Goal: Information Seeking & Learning: Learn about a topic

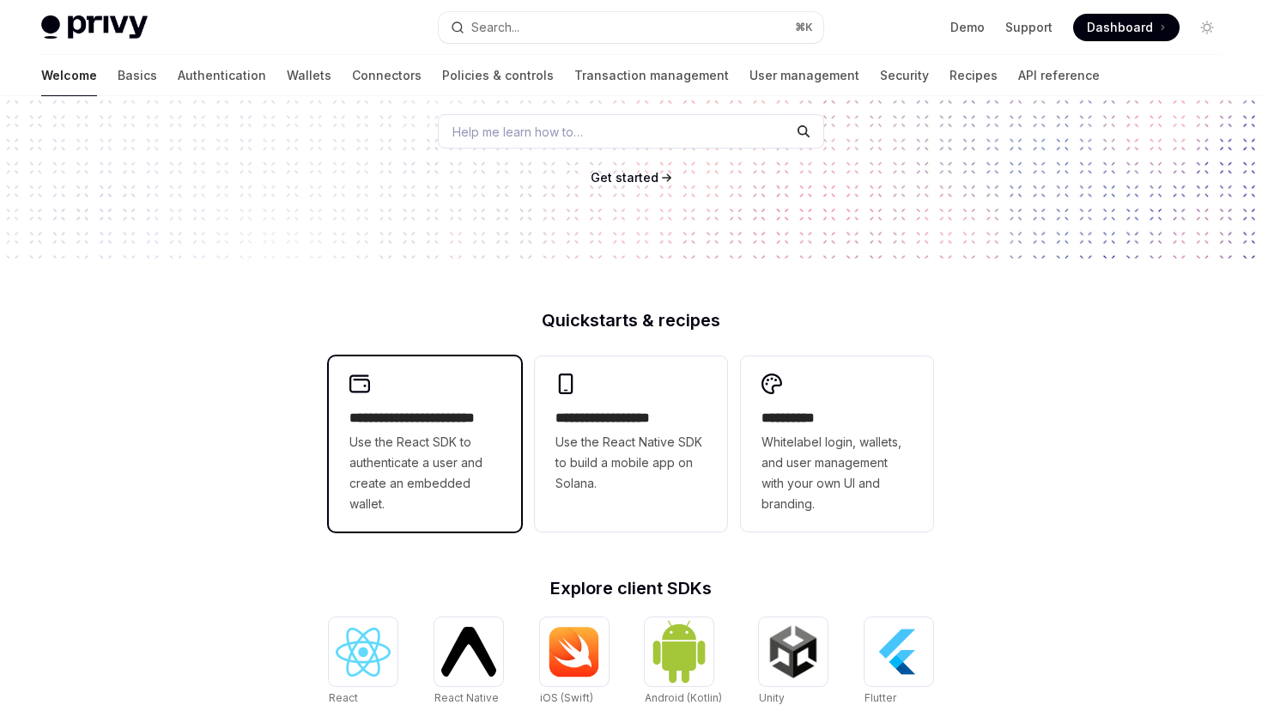
click at [358, 426] on h2 "**********" at bounding box center [424, 418] width 151 height 21
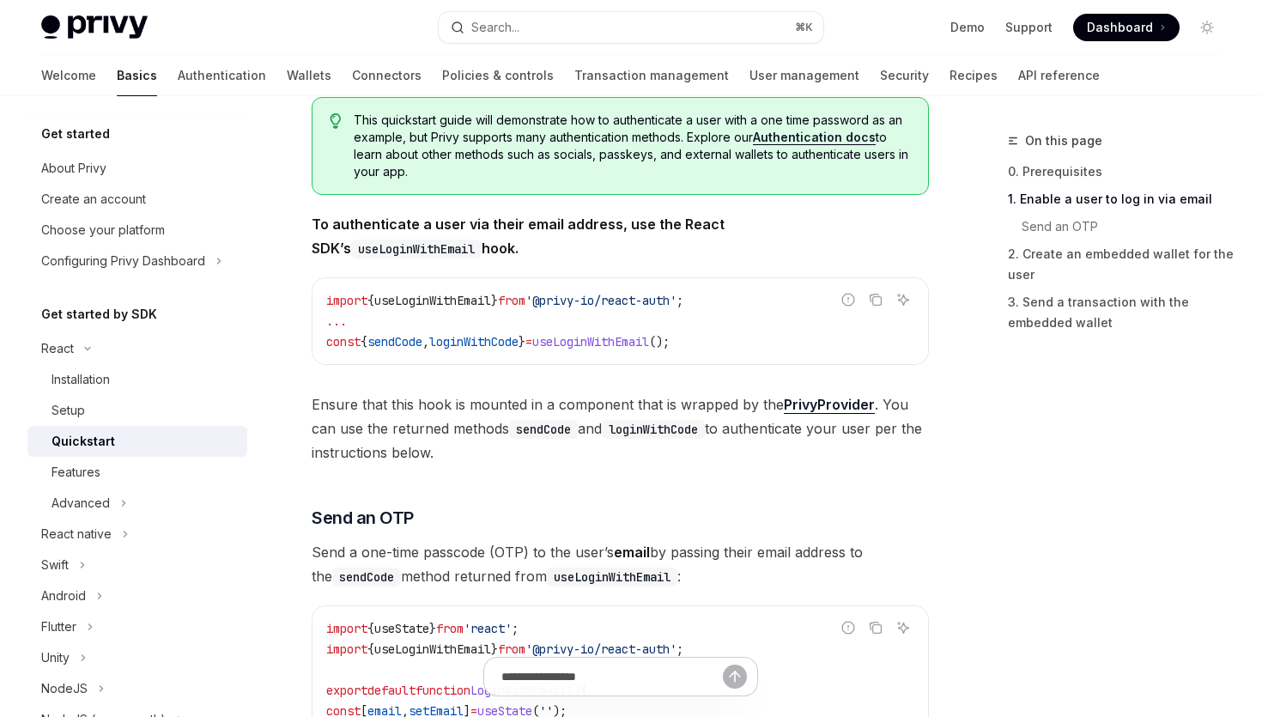
scroll to position [256, 0]
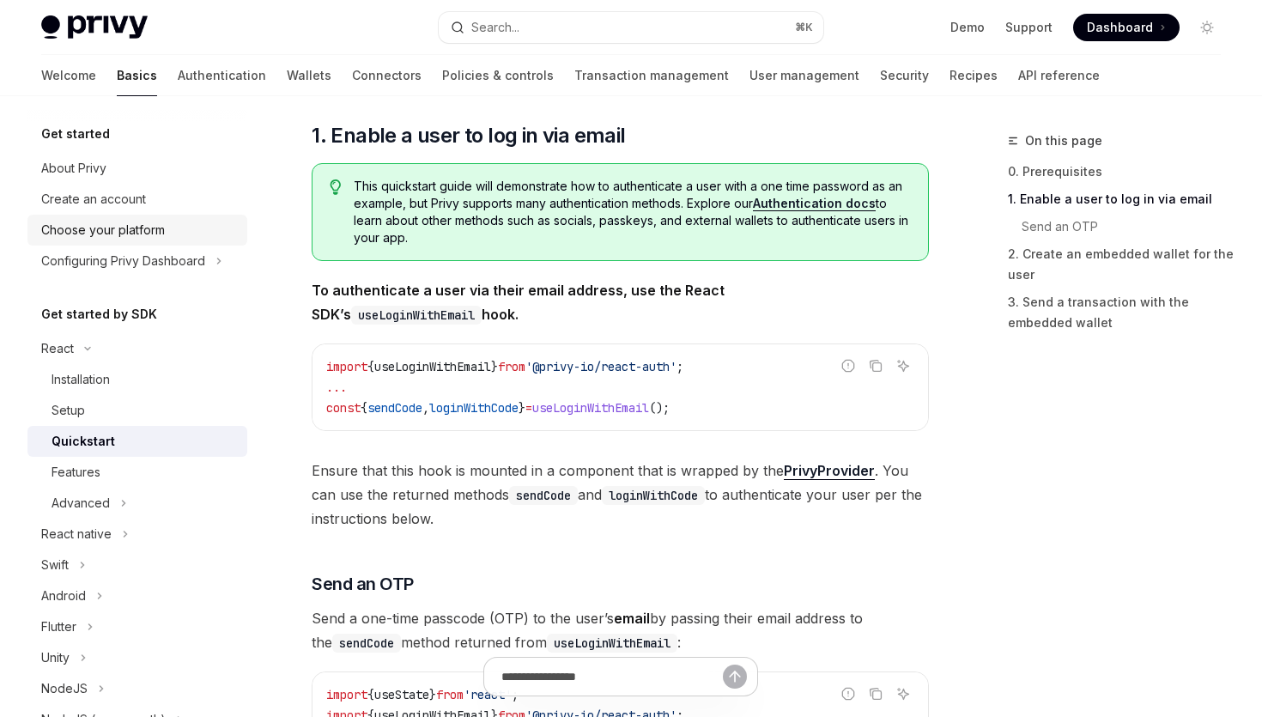
click at [168, 233] on div "Choose your platform" at bounding box center [139, 230] width 196 height 21
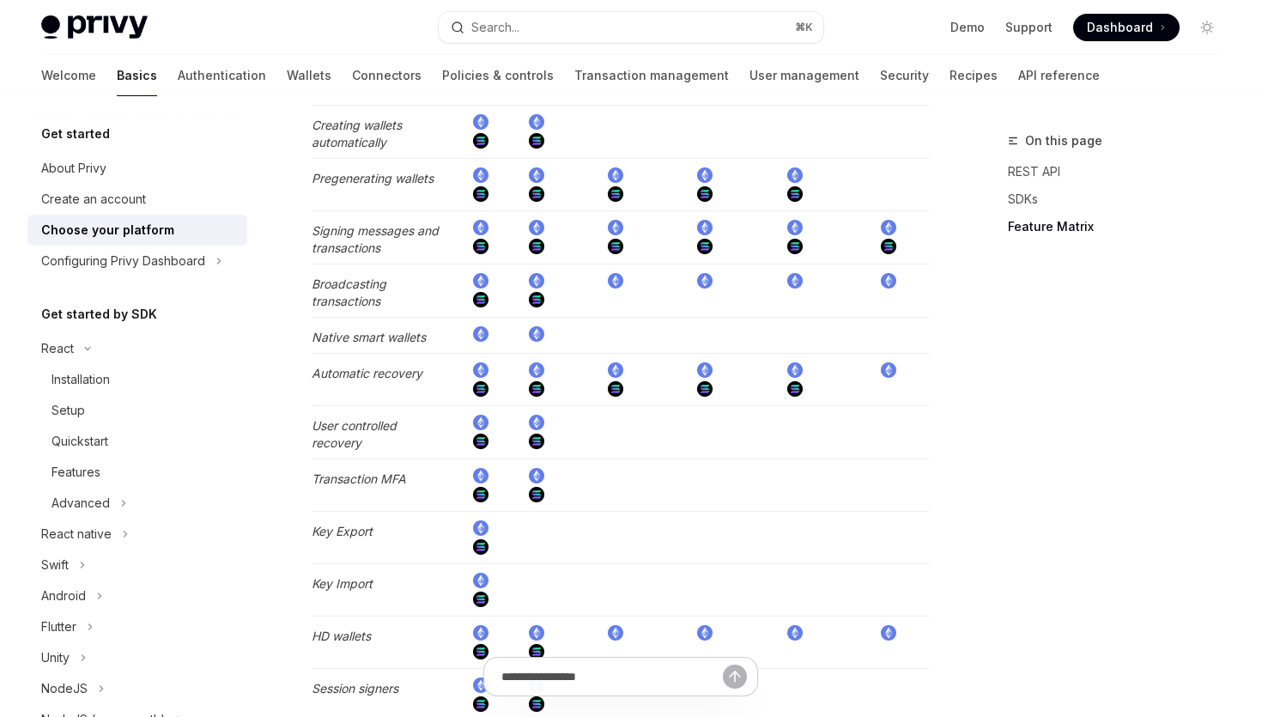
scroll to position [2755, 0]
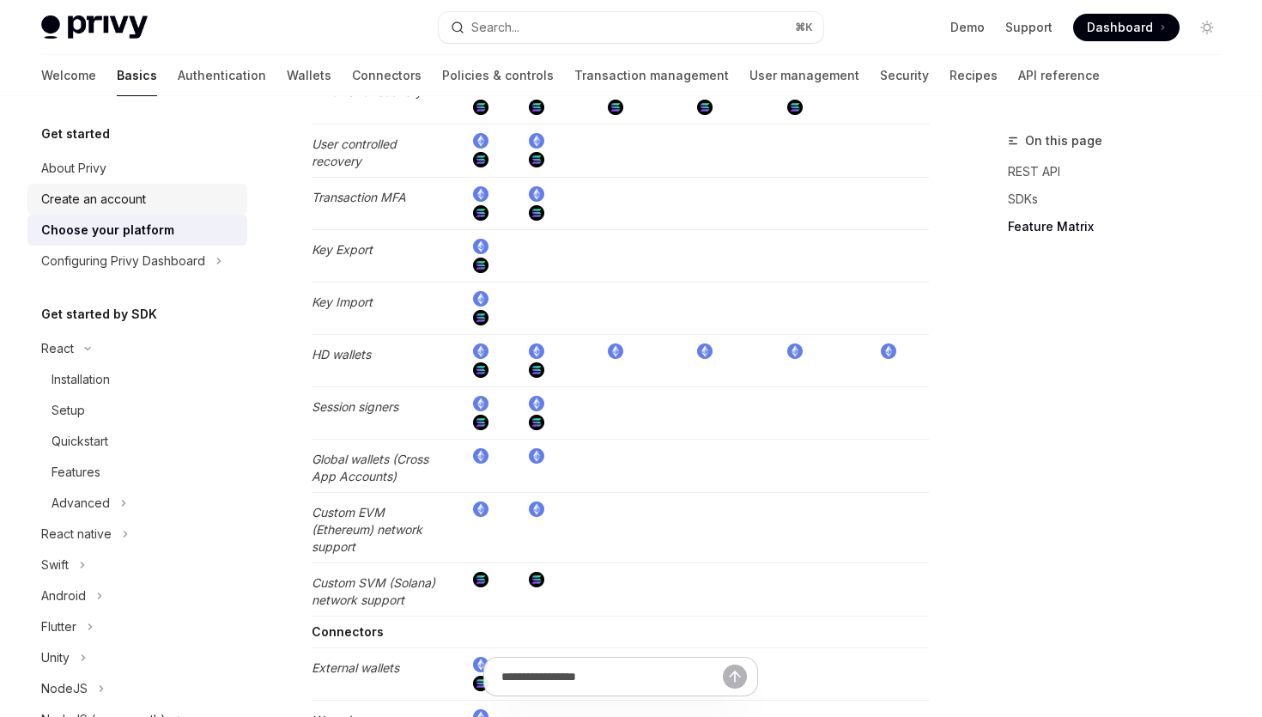
click at [178, 186] on link "Create an account" at bounding box center [137, 199] width 220 height 31
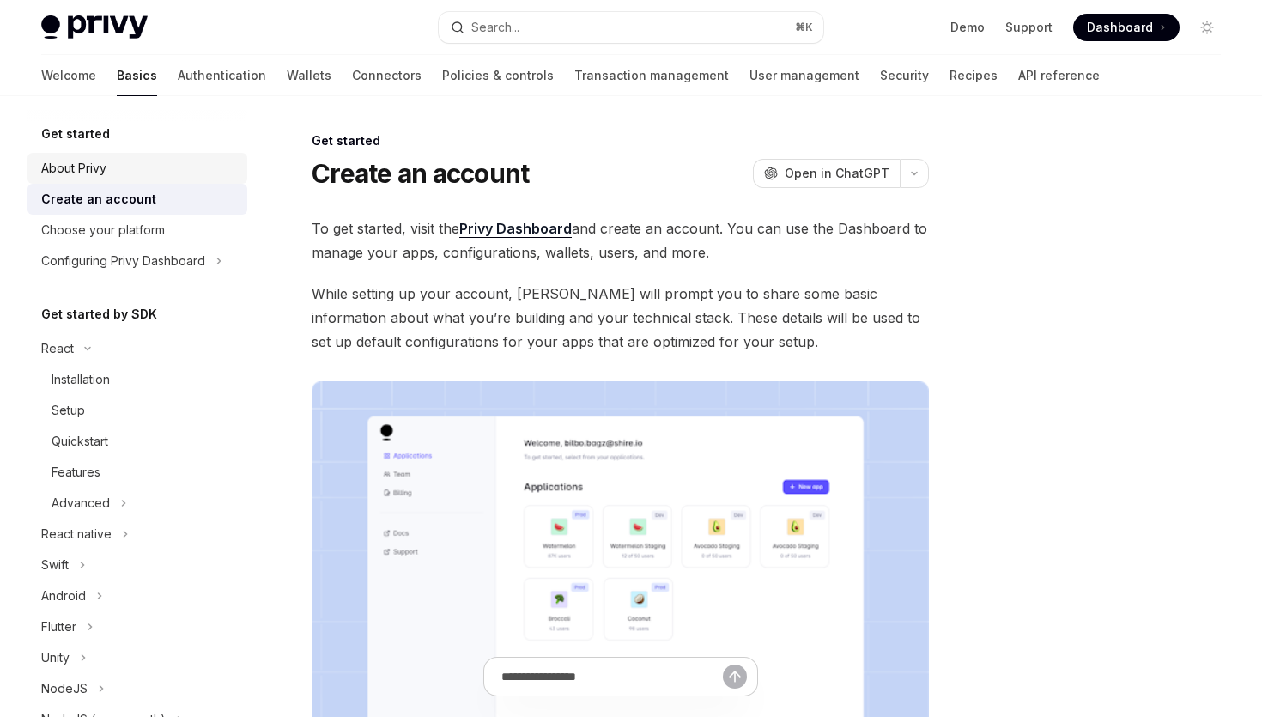
click at [155, 172] on div "About Privy" at bounding box center [139, 168] width 196 height 21
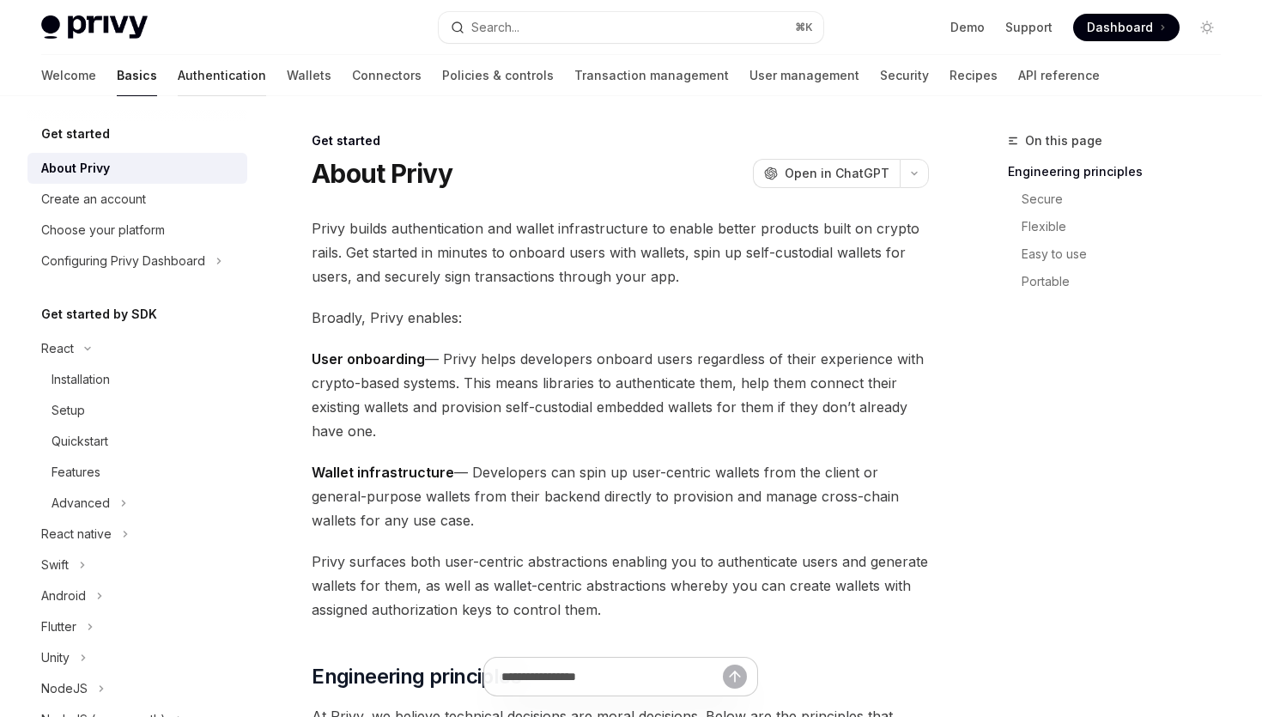
click at [178, 87] on link "Authentication" at bounding box center [222, 75] width 88 height 41
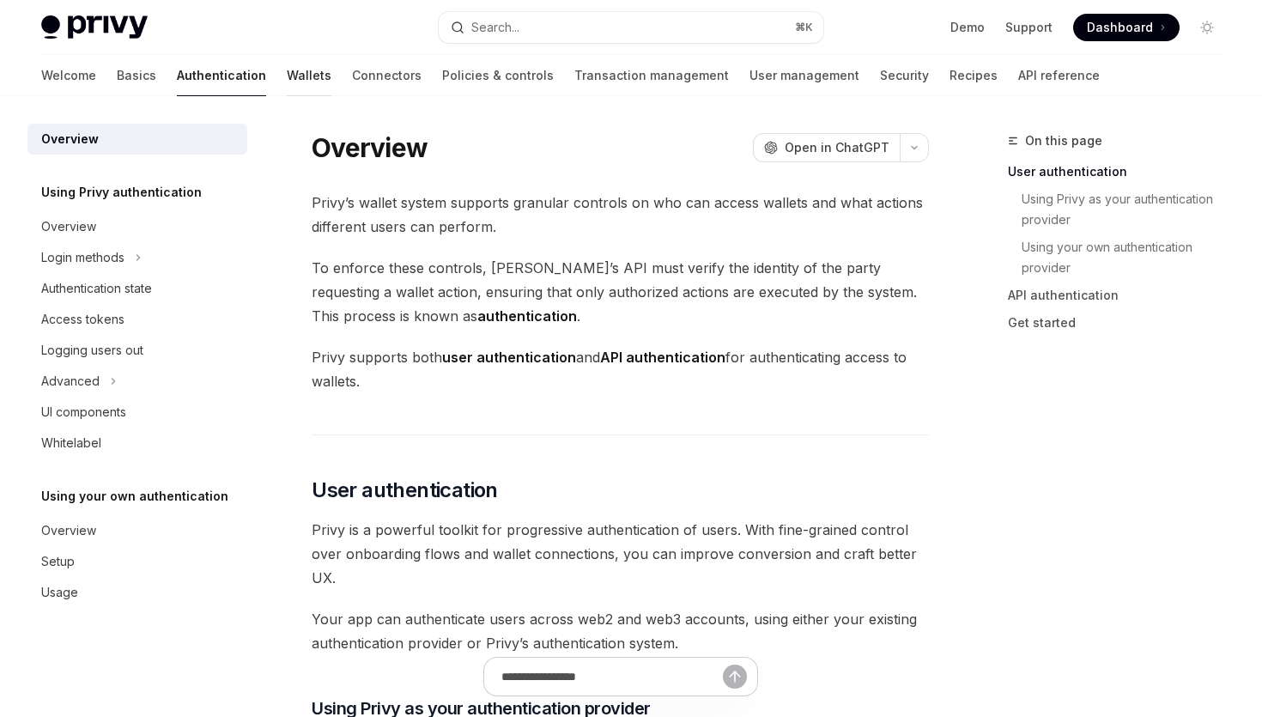
click at [287, 76] on link "Wallets" at bounding box center [309, 75] width 45 height 41
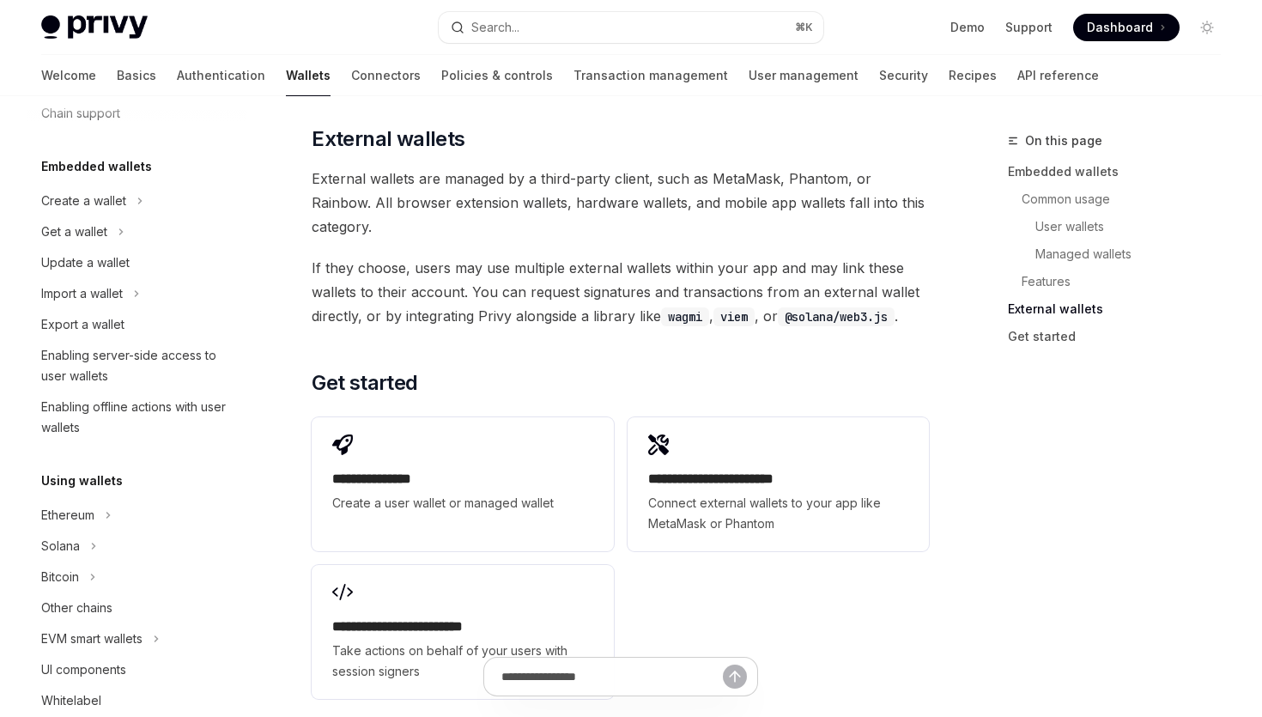
scroll to position [2745, 0]
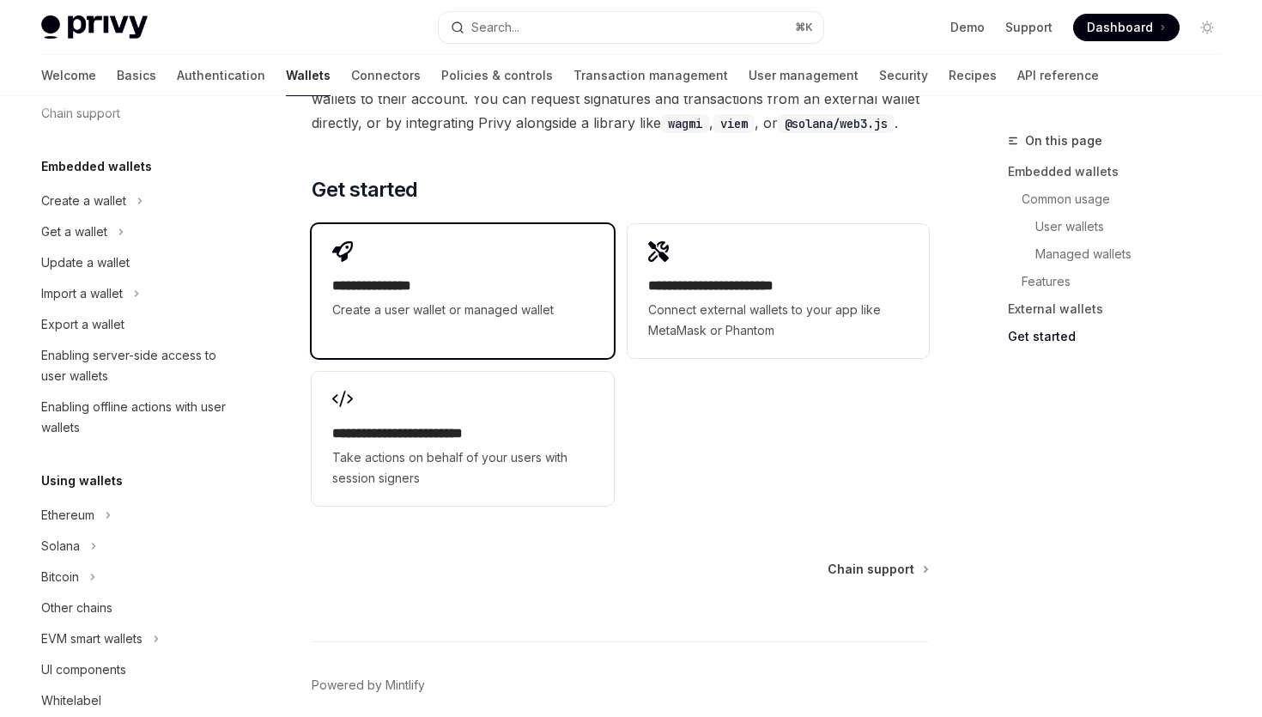
click at [406, 224] on div "**********" at bounding box center [462, 280] width 301 height 113
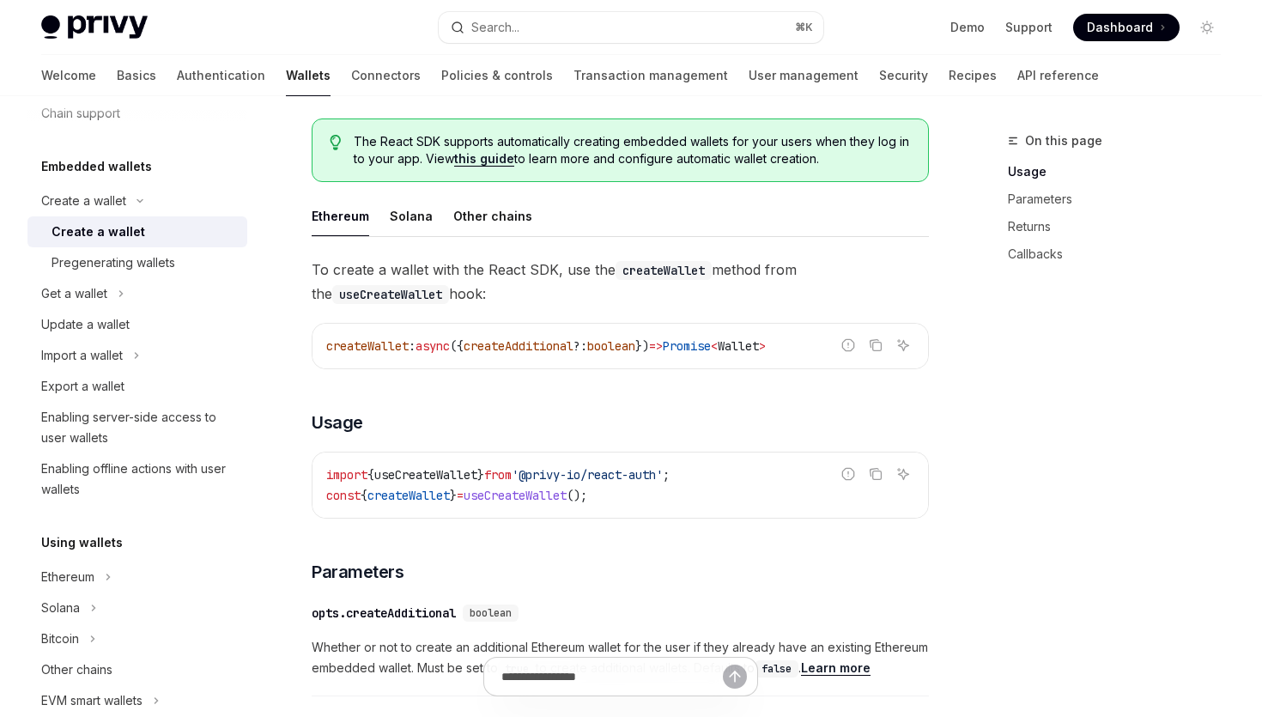
scroll to position [406, 0]
click at [188, 427] on div "Enabling server-side access to user wallets" at bounding box center [139, 427] width 196 height 41
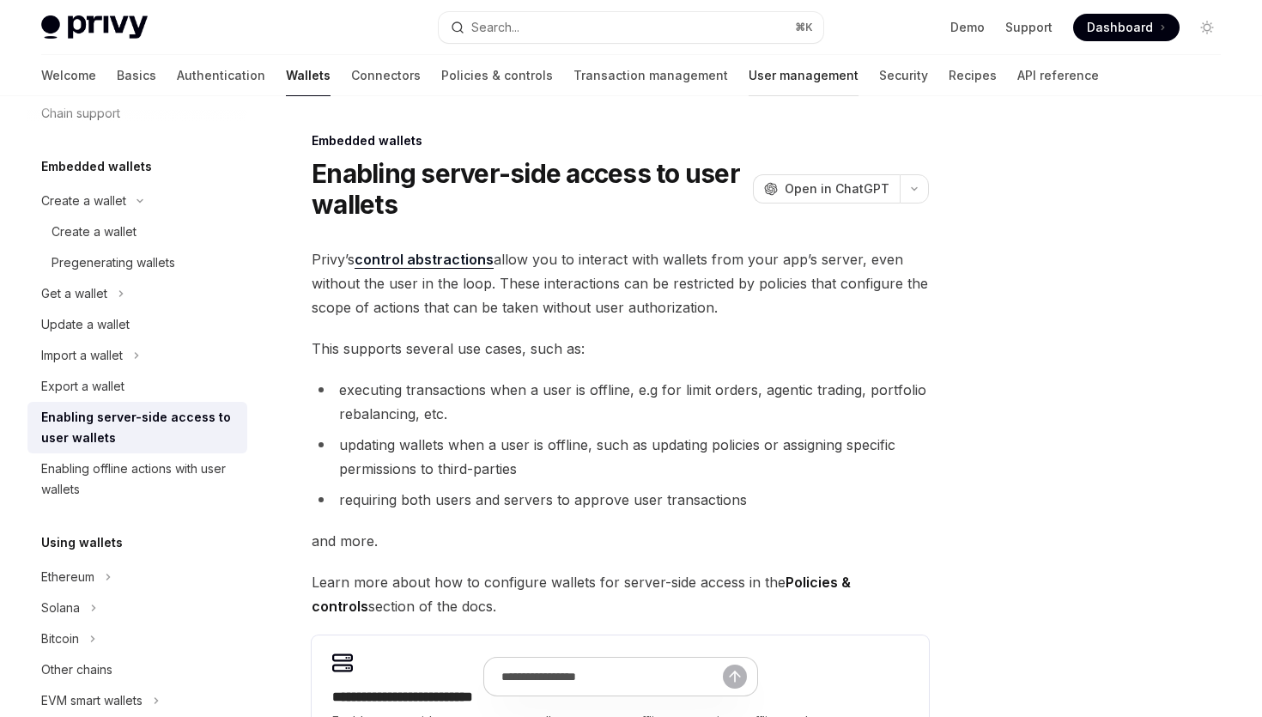
click at [748, 71] on link "User management" at bounding box center [803, 75] width 110 height 41
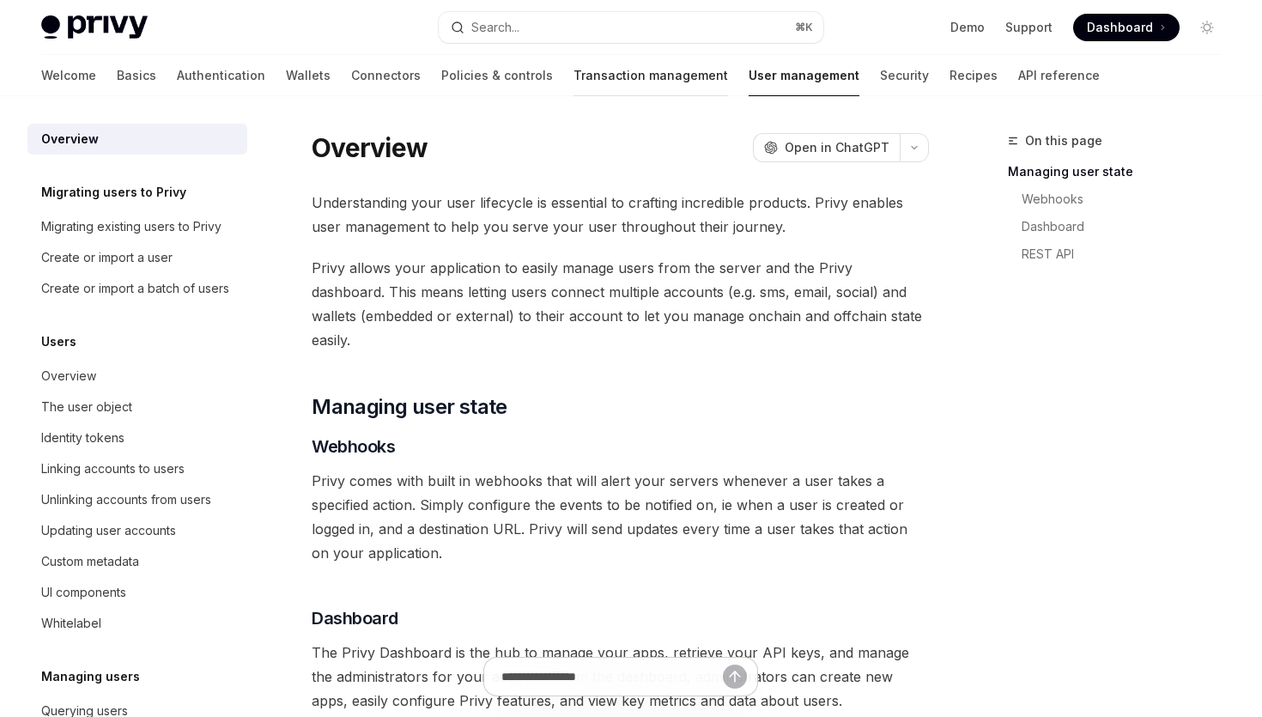
click at [583, 77] on link "Transaction management" at bounding box center [650, 75] width 154 height 41
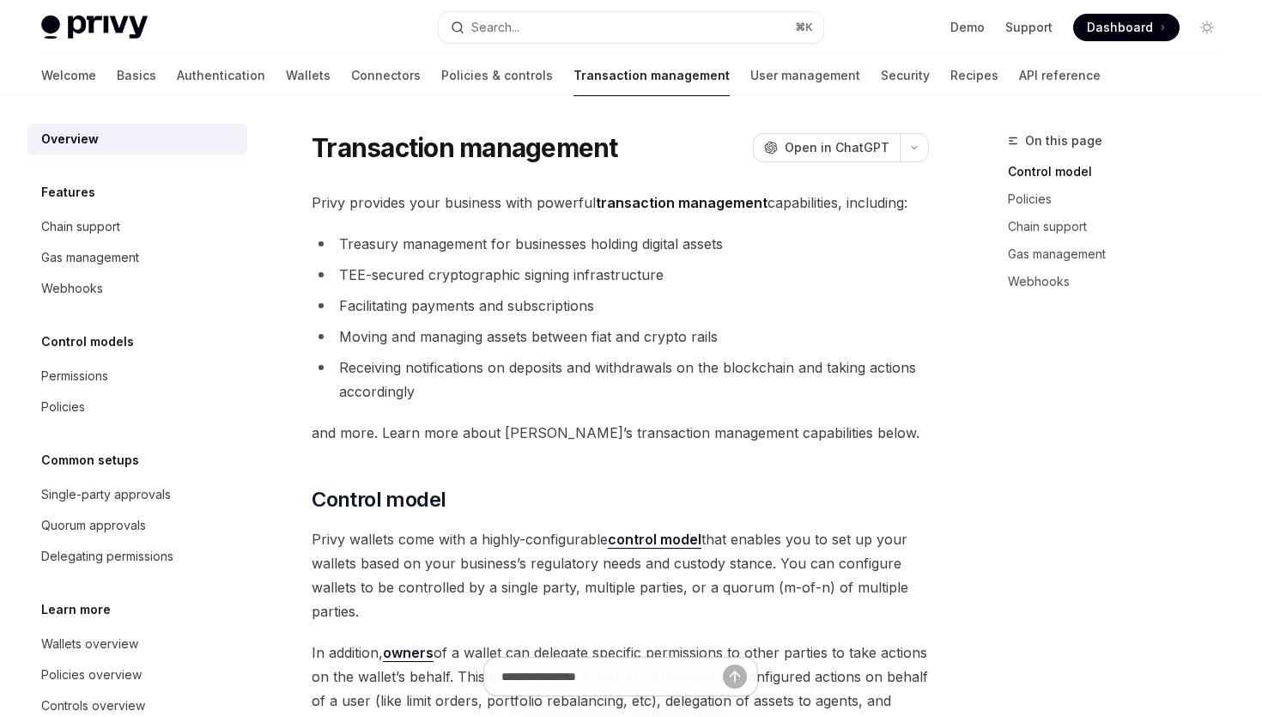
click at [469, 67] on div "Welcome Basics Authentication Wallets Connectors Policies & controls Transactio…" at bounding box center [570, 75] width 1059 height 41
click at [441, 67] on link "Policies & controls" at bounding box center [497, 75] width 112 height 41
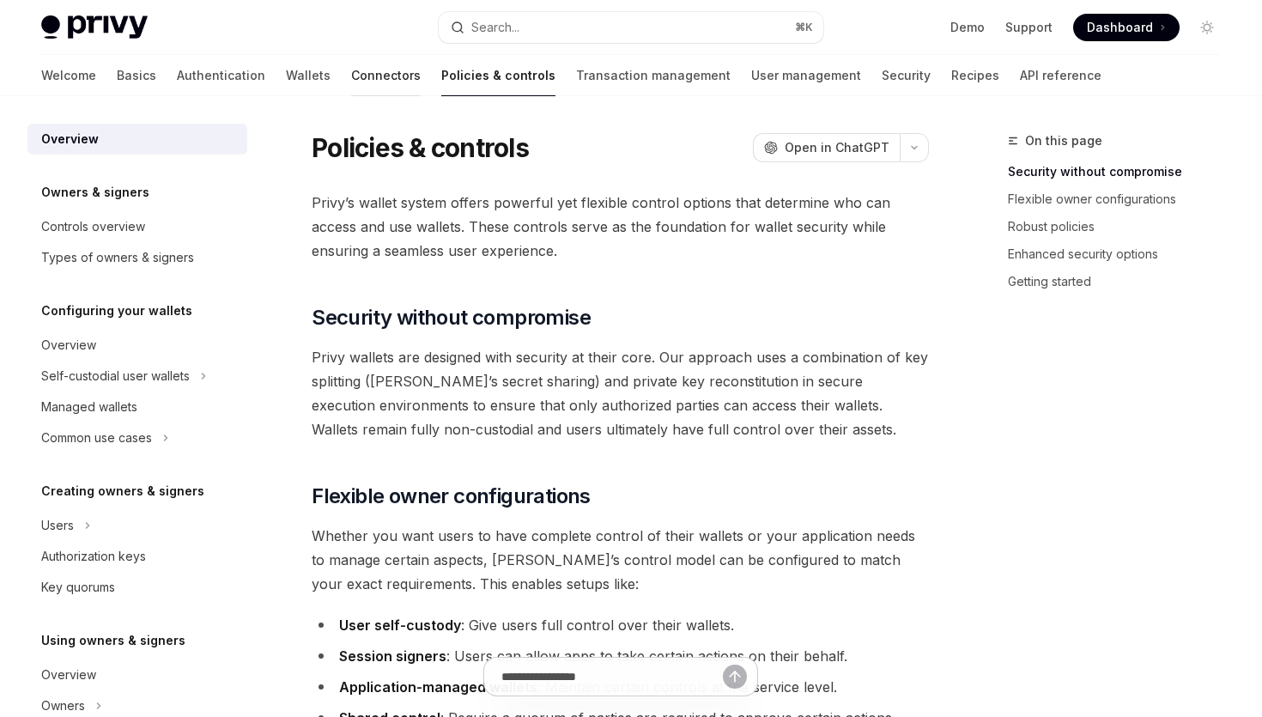
click at [351, 65] on link "Connectors" at bounding box center [386, 75] width 70 height 41
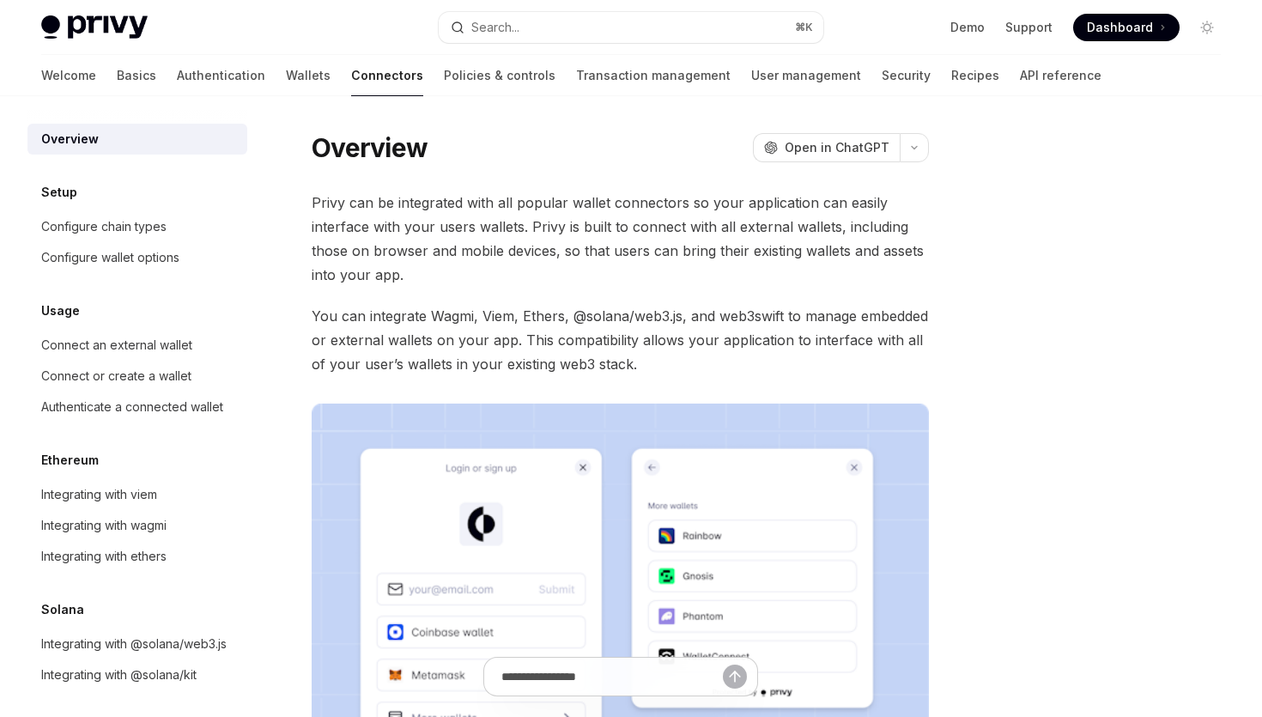
click at [202, 76] on div "Welcome Basics Authentication Wallets Connectors Policies & controls Transactio…" at bounding box center [571, 75] width 1060 height 41
click at [286, 76] on link "Wallets" at bounding box center [308, 75] width 45 height 41
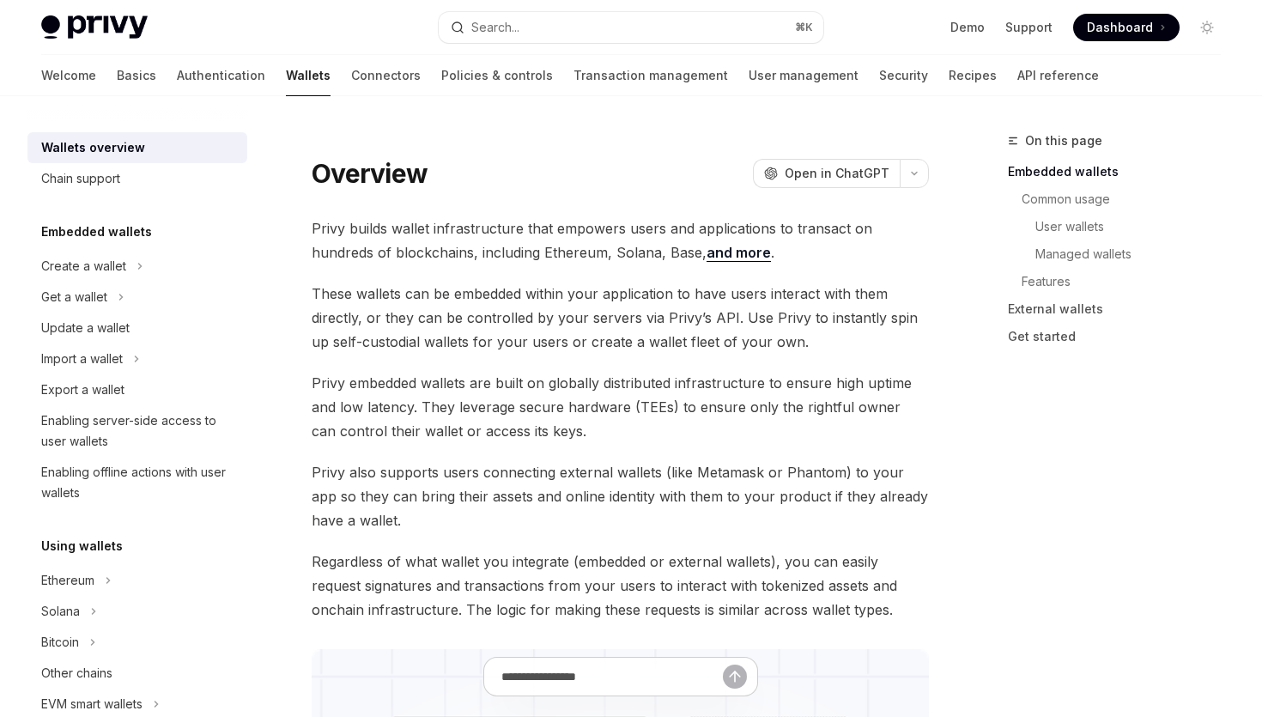
click at [286, 70] on link "Wallets" at bounding box center [308, 75] width 45 height 41
click at [286, 82] on link "Wallets" at bounding box center [308, 75] width 45 height 41
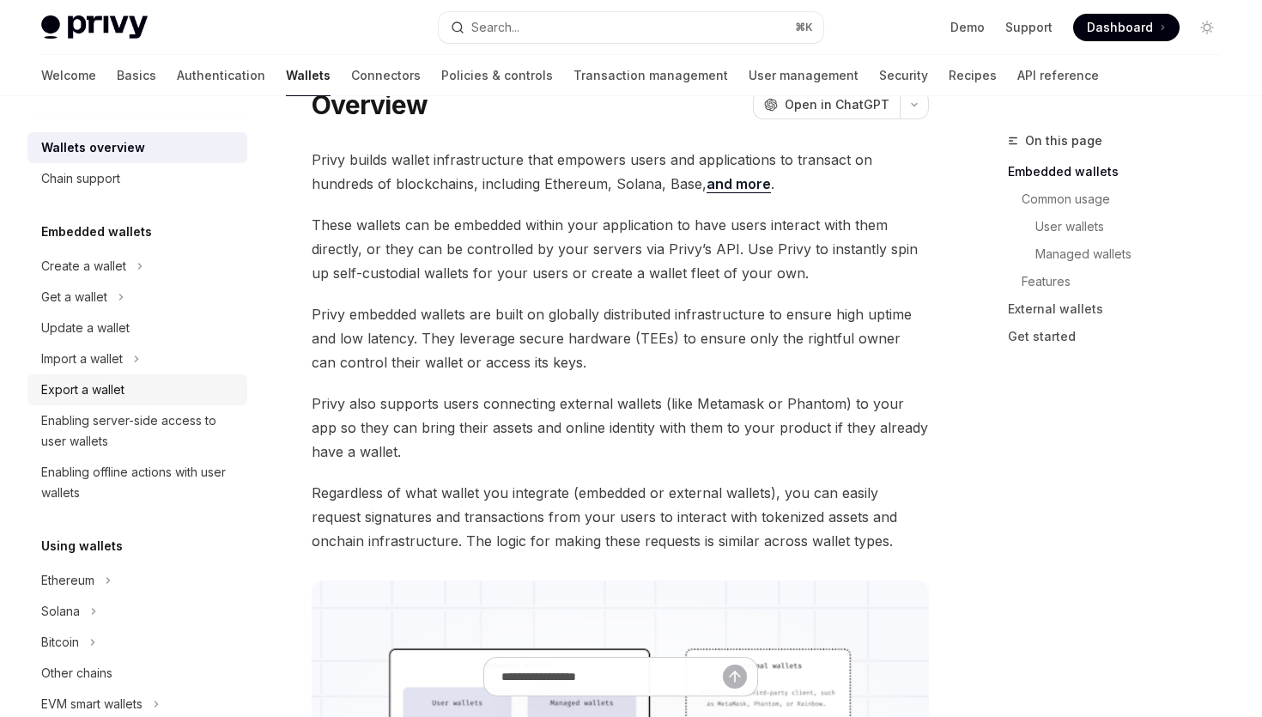
scroll to position [102, 0]
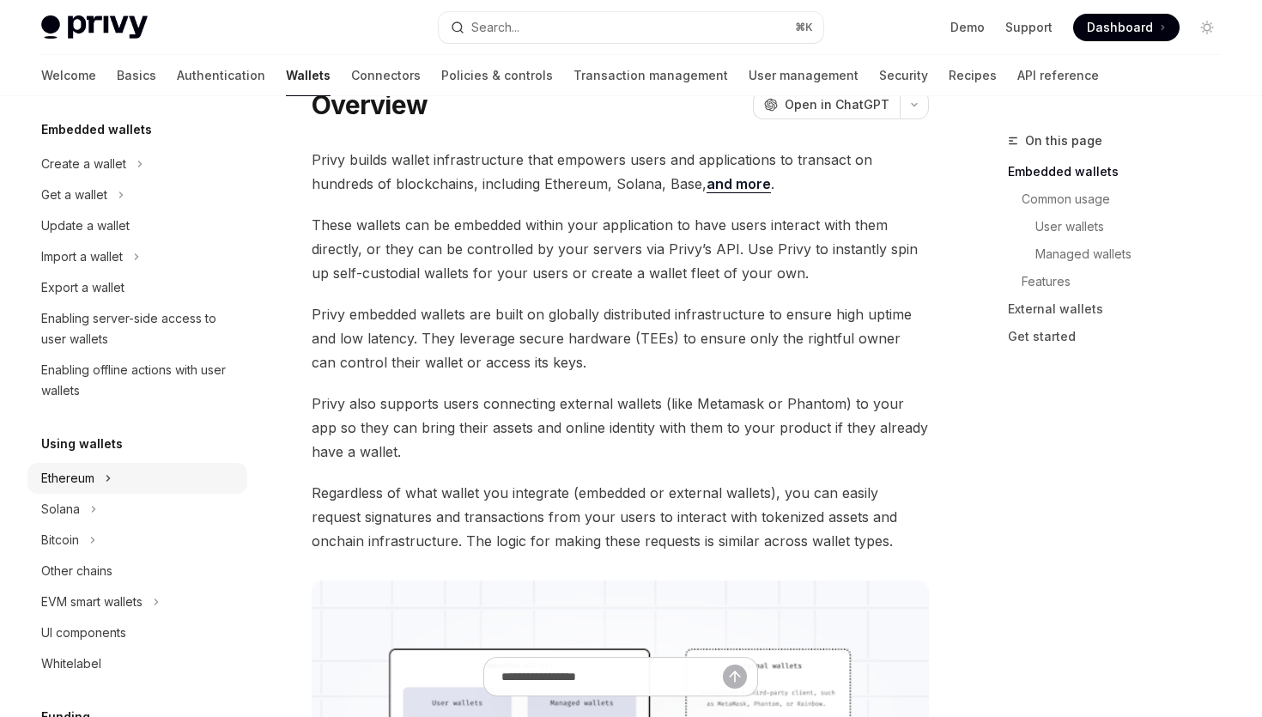
click at [136, 469] on button "Ethereum" at bounding box center [137, 478] width 220 height 31
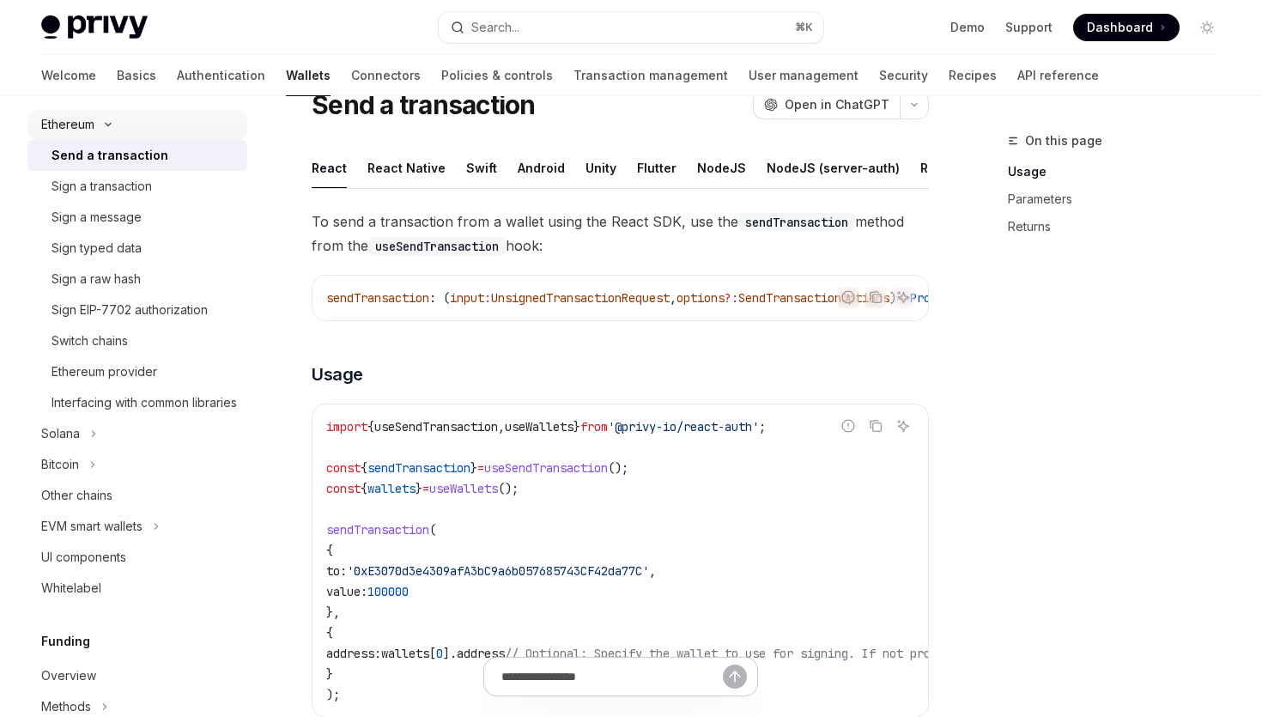
scroll to position [463, 0]
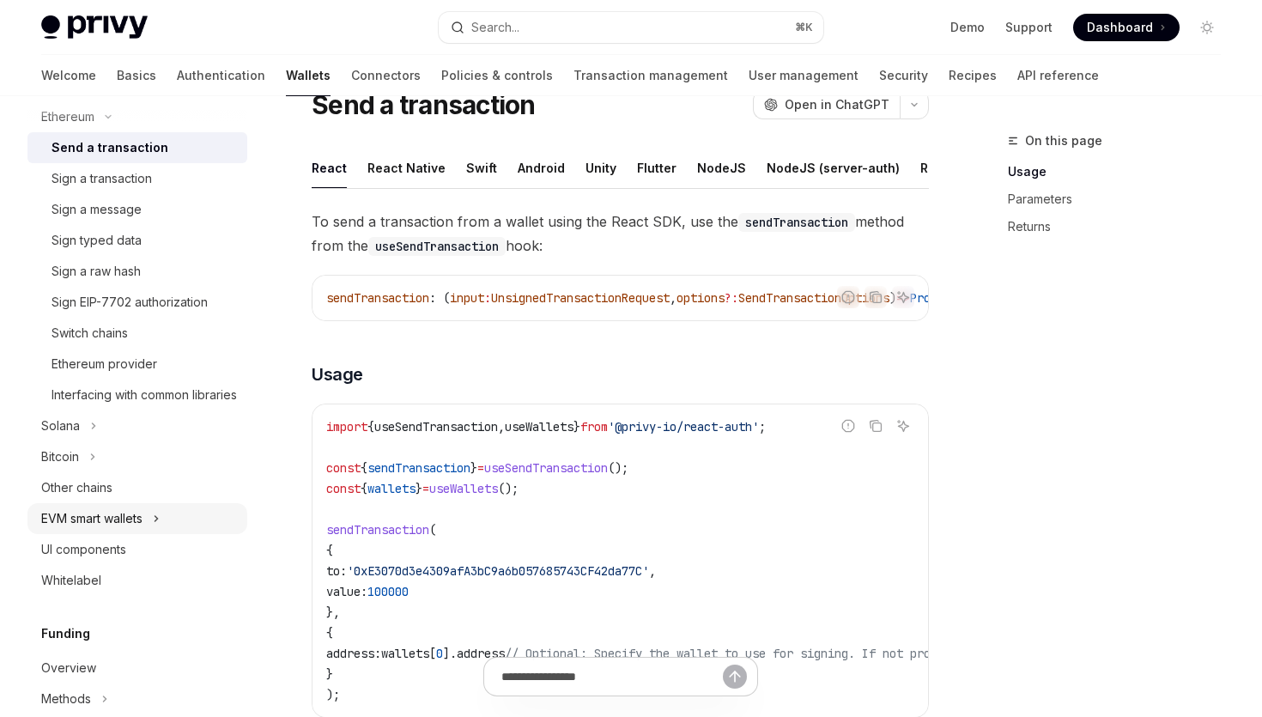
click at [160, 529] on icon "Toggle EVM smart wallets section" at bounding box center [156, 518] width 7 height 21
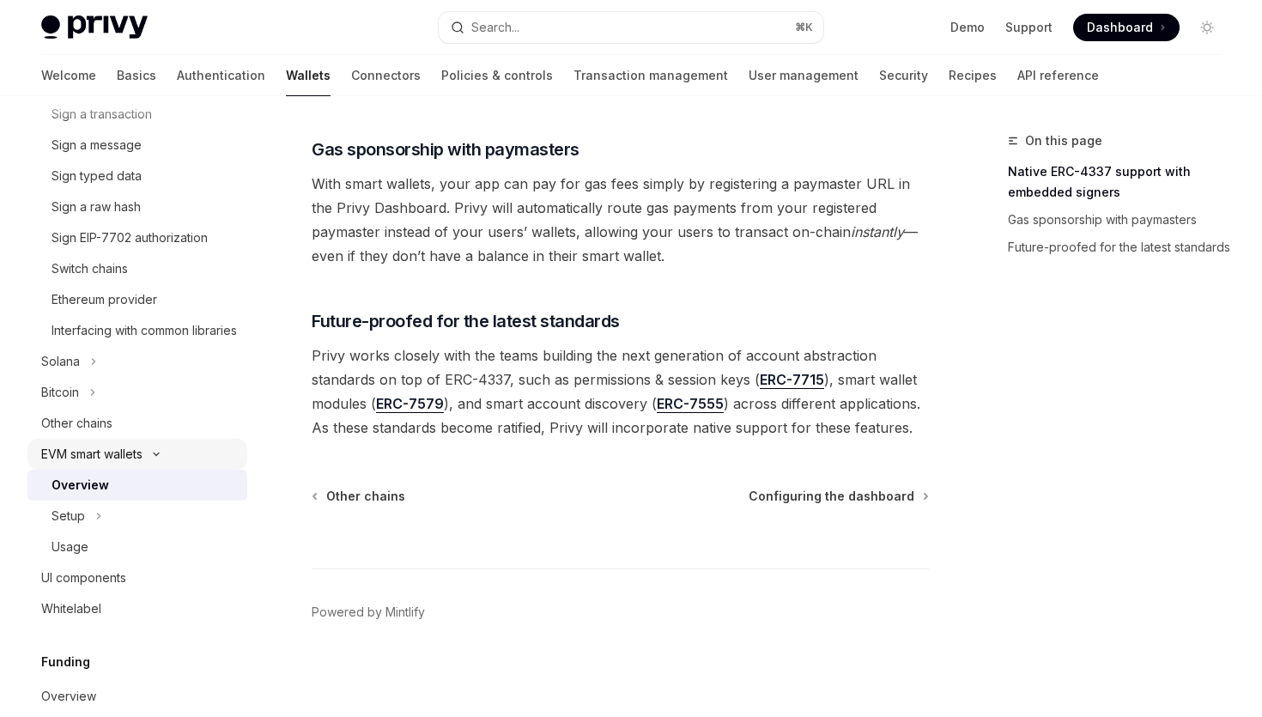
scroll to position [529, 0]
click at [154, 433] on div "Other chains" at bounding box center [139, 422] width 196 height 21
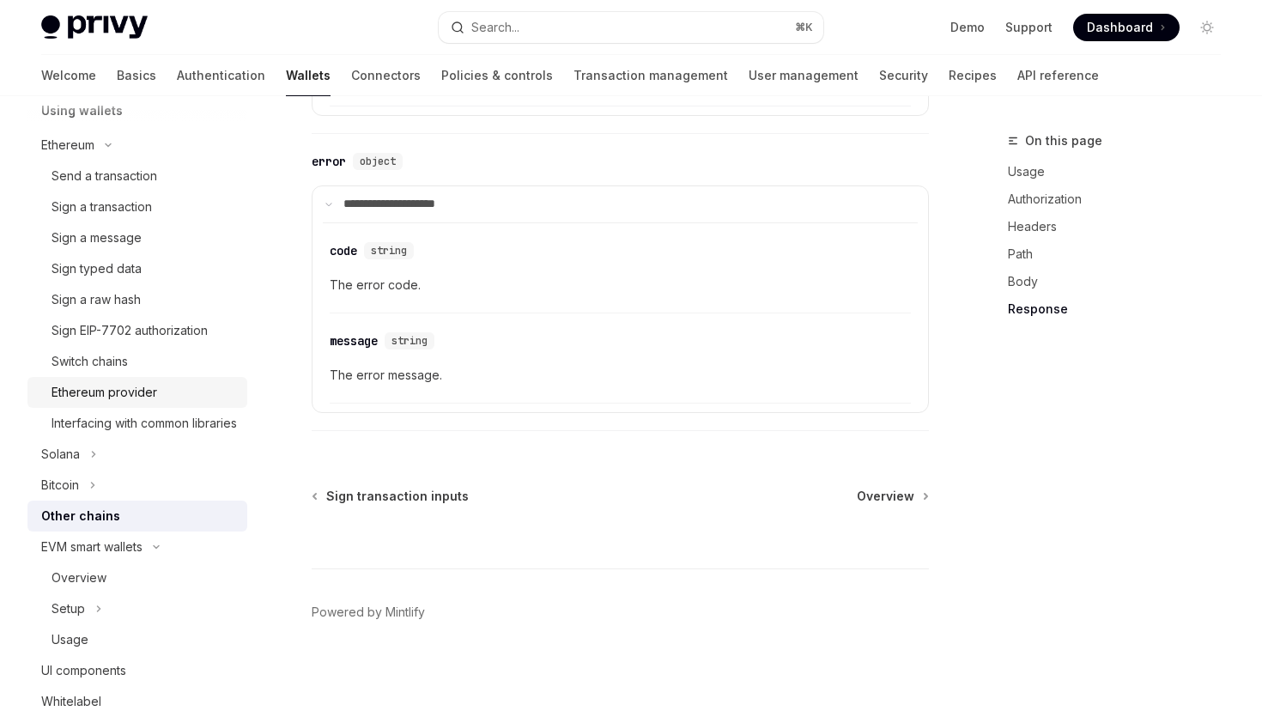
scroll to position [364, 0]
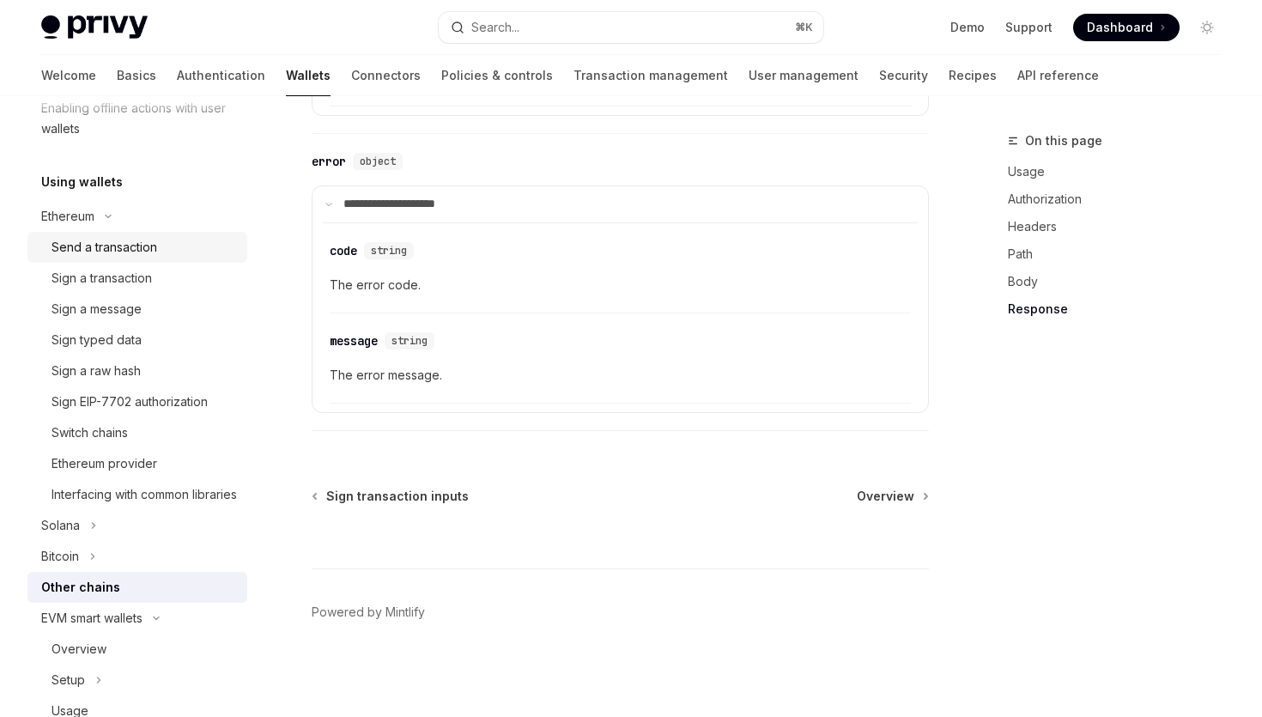
click at [123, 243] on div "Send a transaction" at bounding box center [104, 247] width 106 height 21
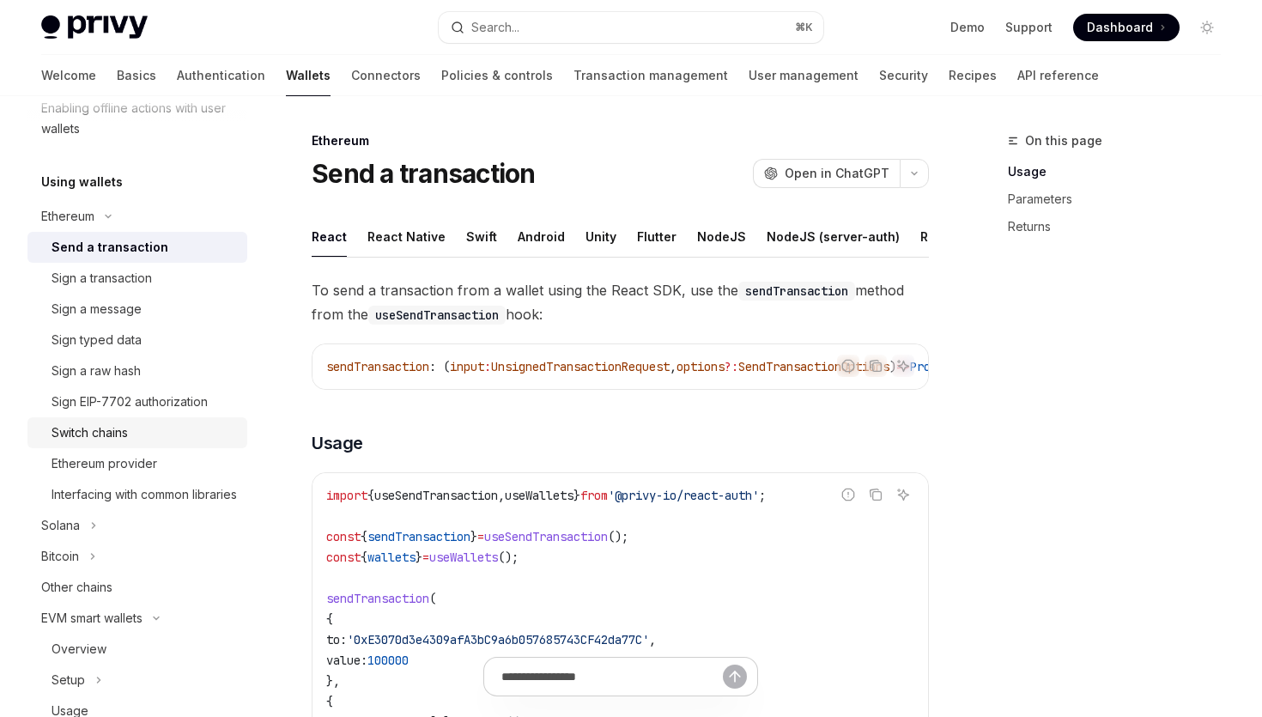
click at [117, 425] on div "Switch chains" at bounding box center [89, 432] width 76 height 21
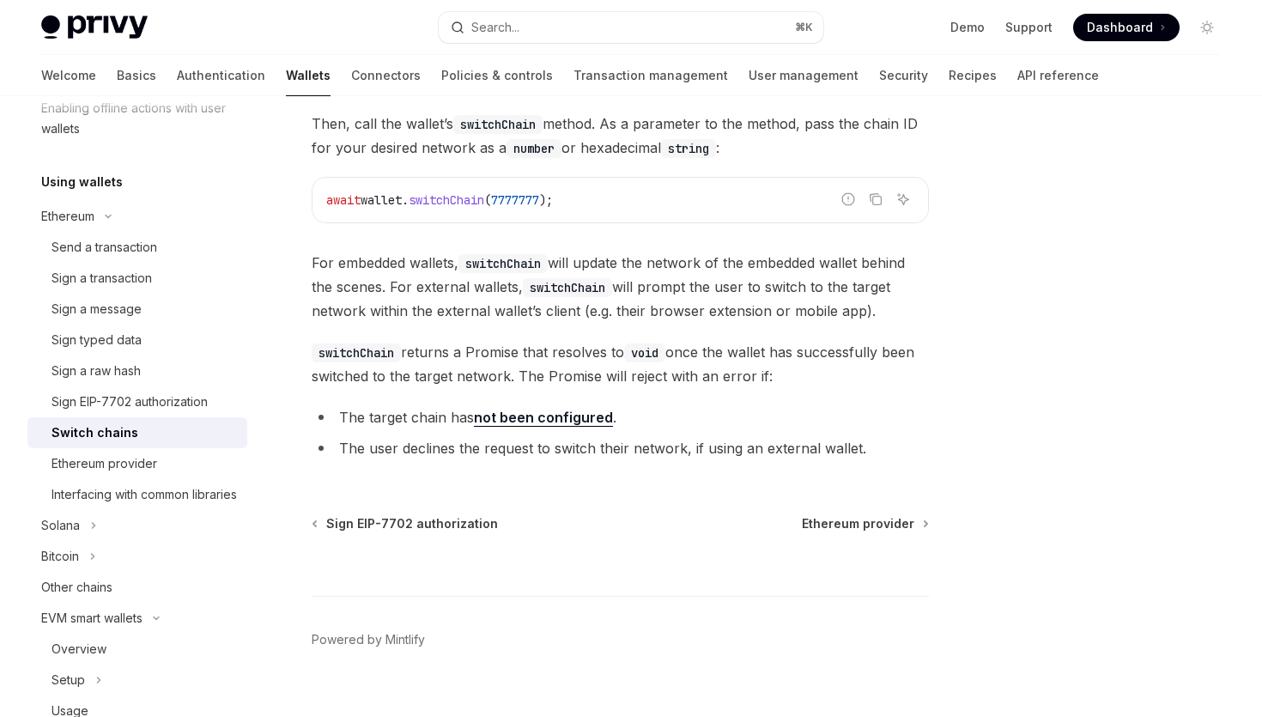
scroll to position [330, 0]
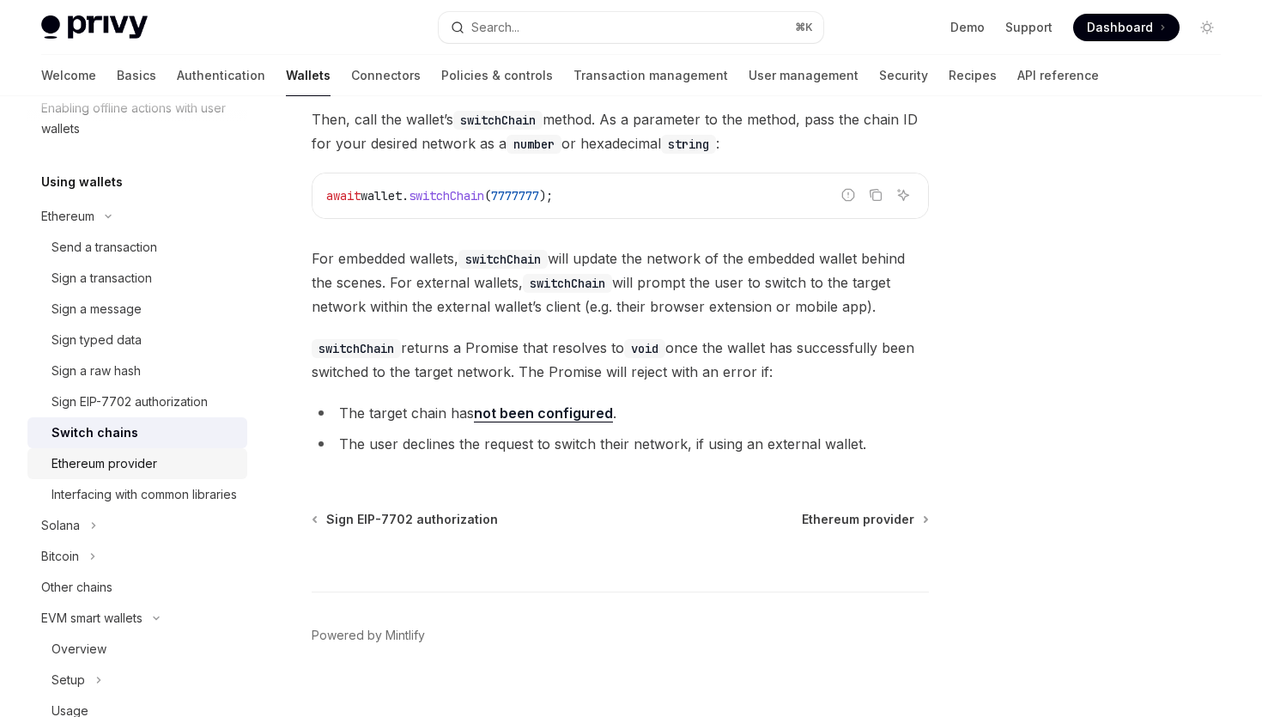
click at [189, 464] on div "Ethereum provider" at bounding box center [143, 463] width 185 height 21
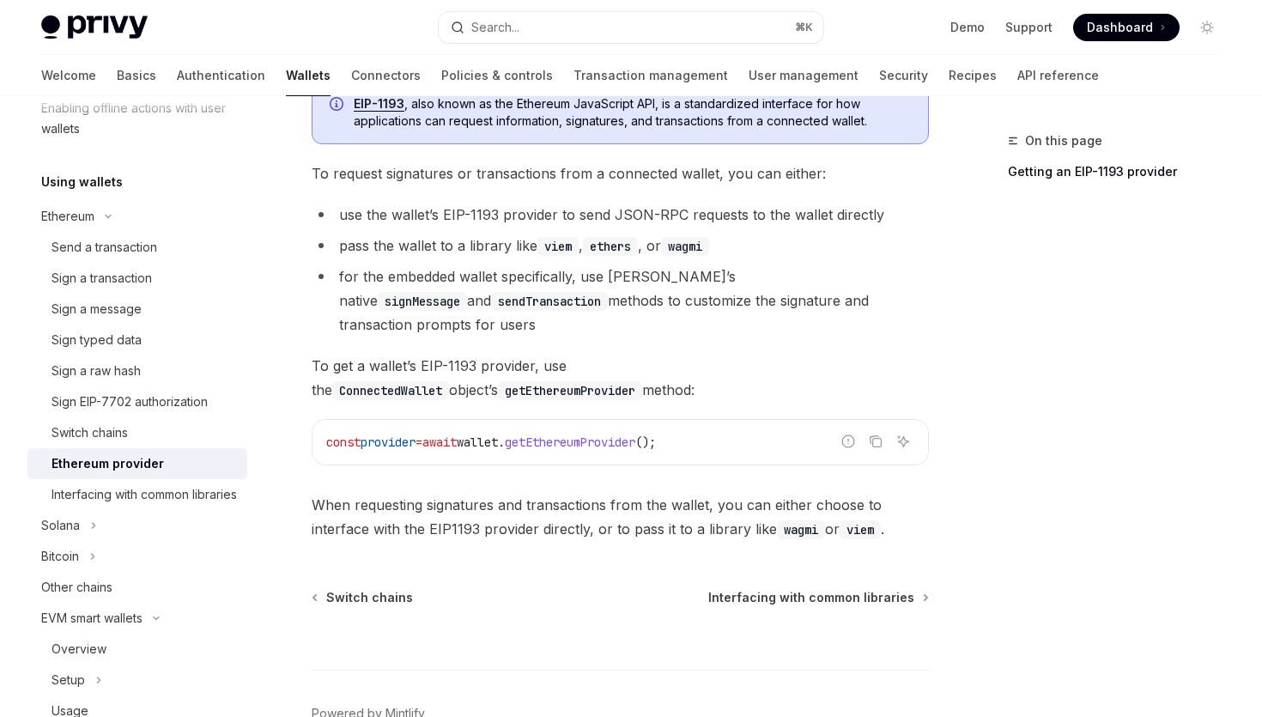
scroll to position [263, 0]
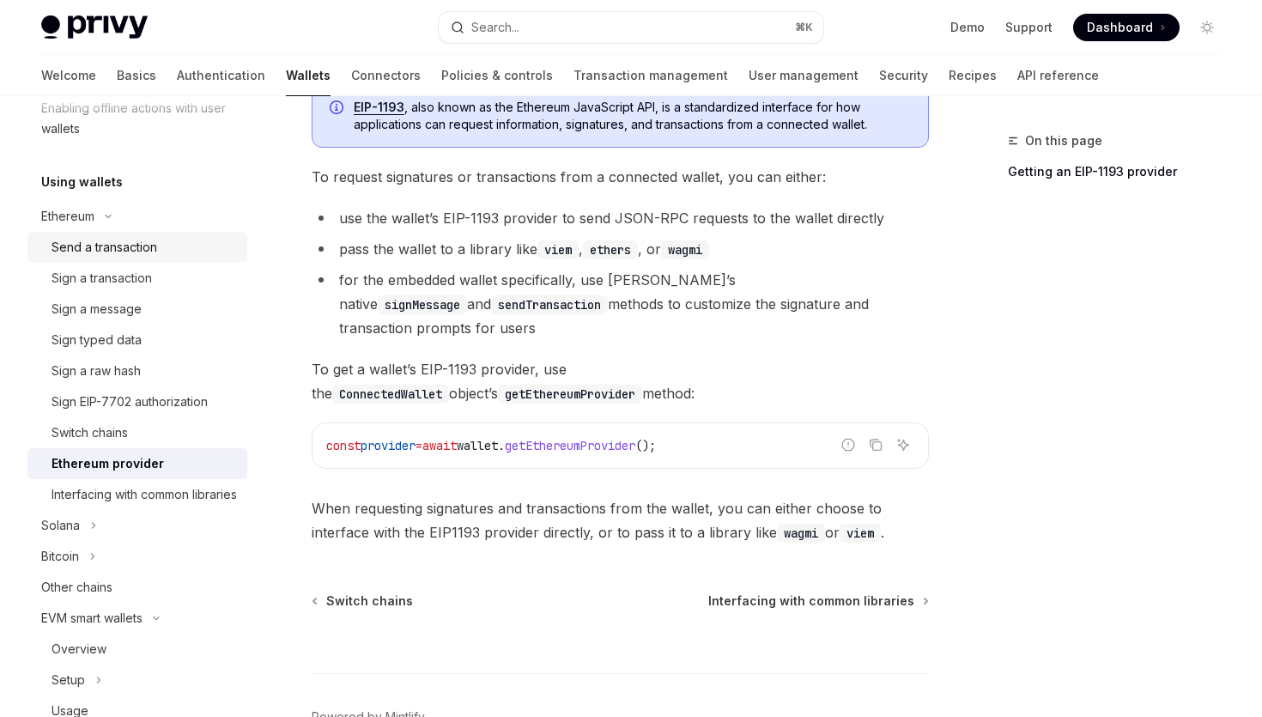
click at [179, 256] on div "Send a transaction" at bounding box center [143, 247] width 185 height 21
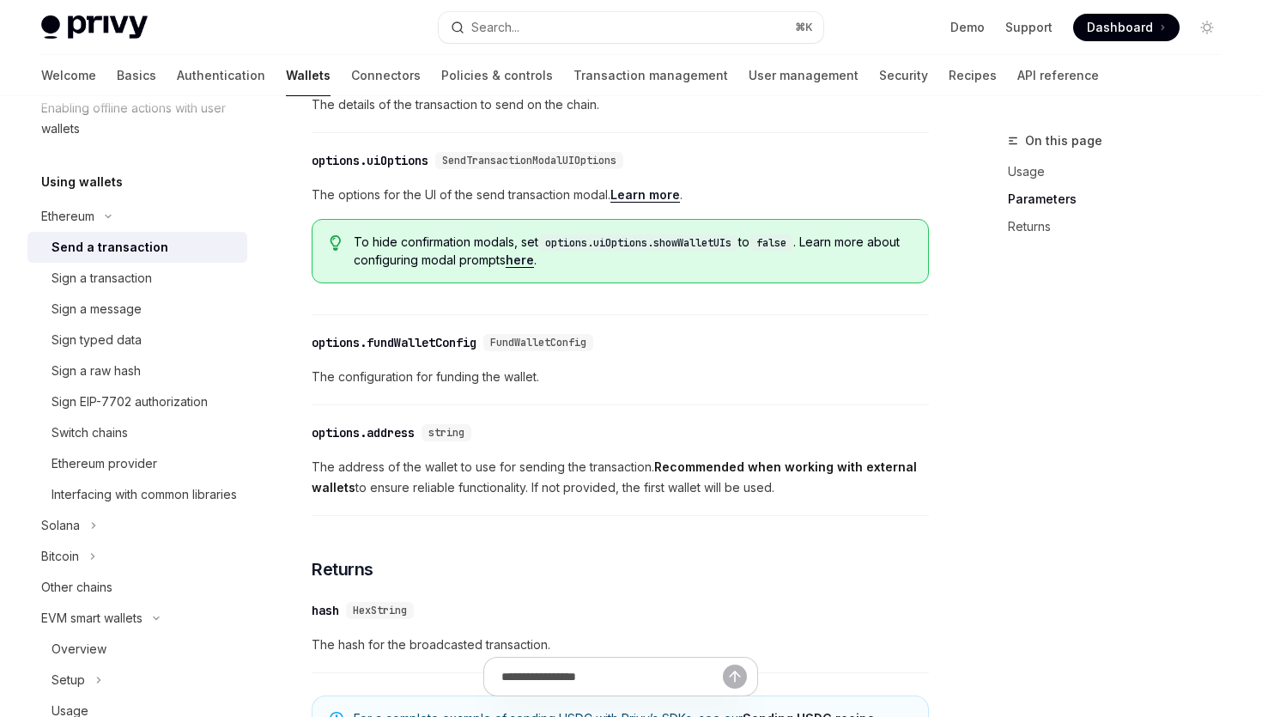
scroll to position [1126, 0]
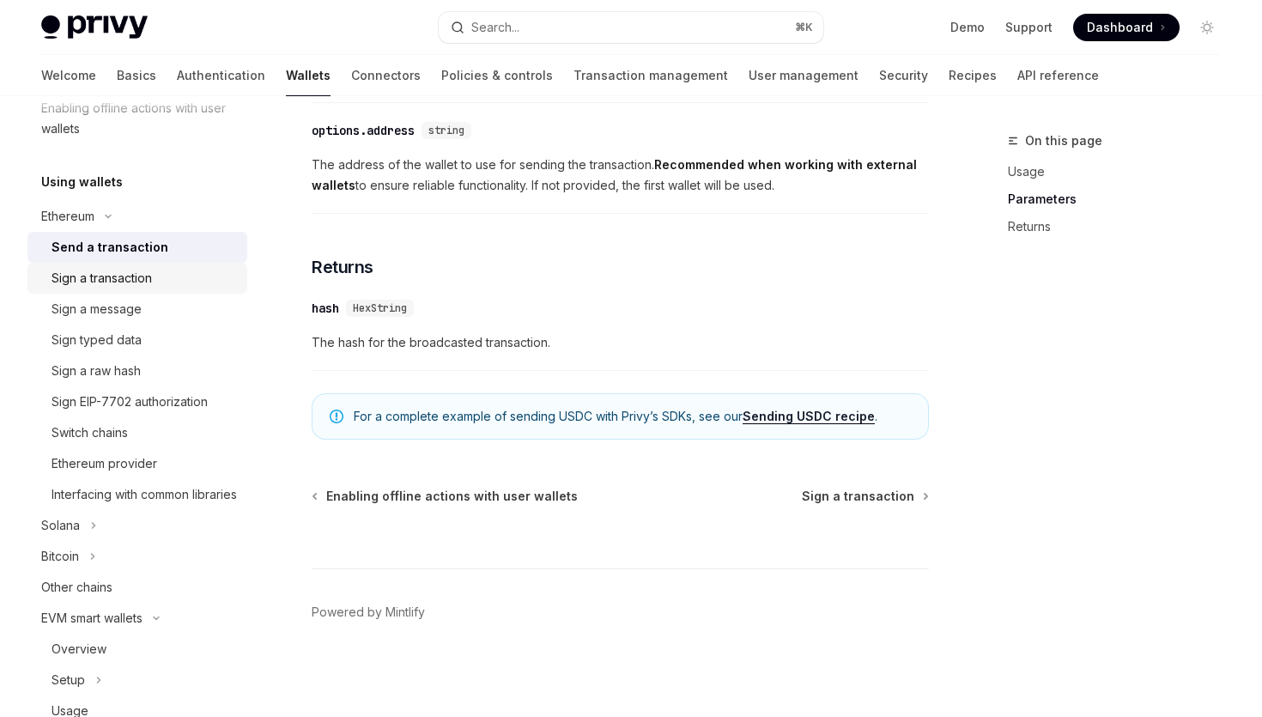
click at [176, 287] on div "Sign a transaction" at bounding box center [143, 278] width 185 height 21
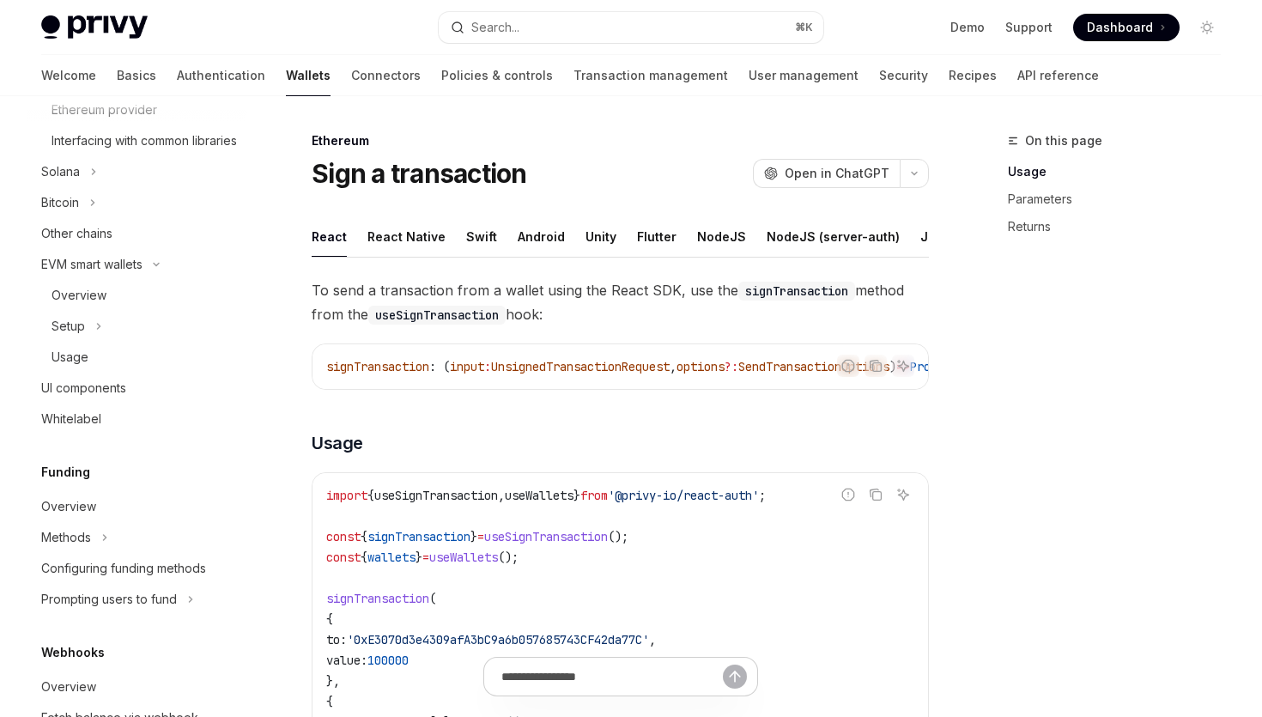
scroll to position [717, 0]
click at [136, 430] on div "Whitelabel" at bounding box center [139, 419] width 196 height 21
type textarea "*"
